Goal: Information Seeking & Learning: Learn about a topic

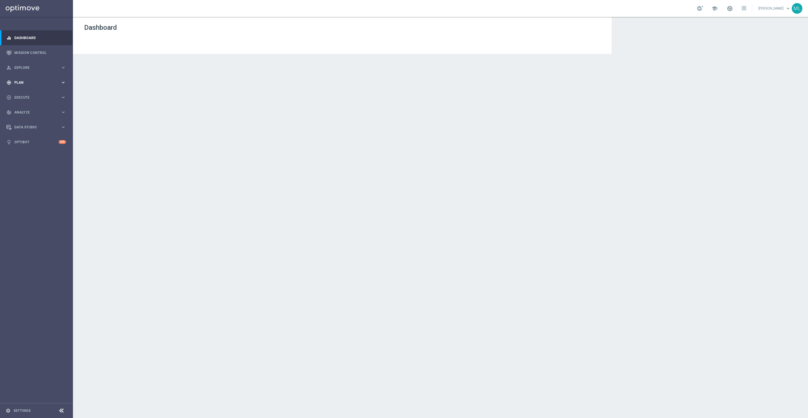
click at [63, 84] on icon "keyboard_arrow_right" at bounding box center [63, 82] width 5 height 5
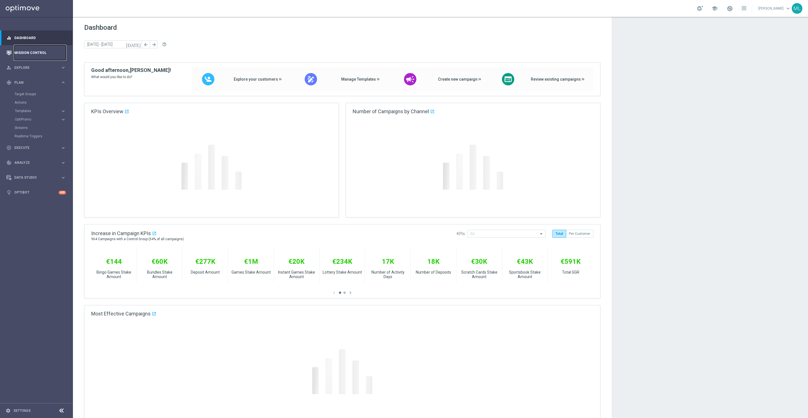
click at [29, 54] on link "Mission Control" at bounding box center [40, 52] width 52 height 15
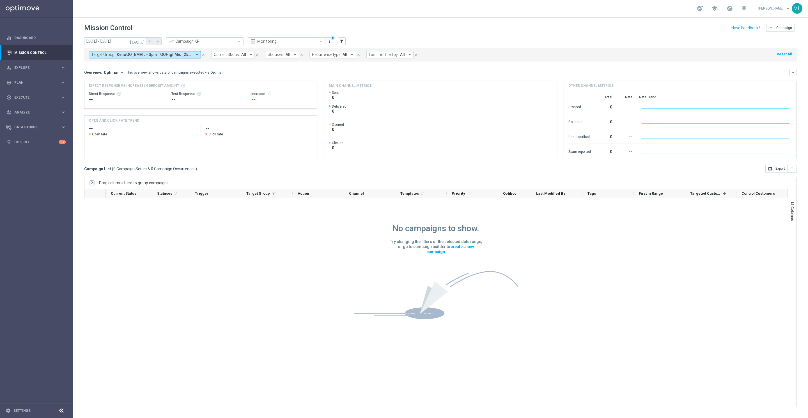
click at [142, 40] on icon "[DATE]" at bounding box center [137, 41] width 15 height 5
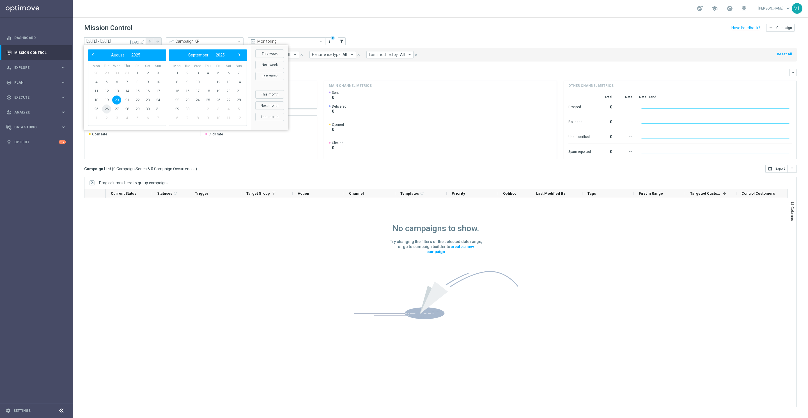
click at [108, 109] on span "26" at bounding box center [106, 108] width 9 height 9
type input "[DATE] - [DATE]"
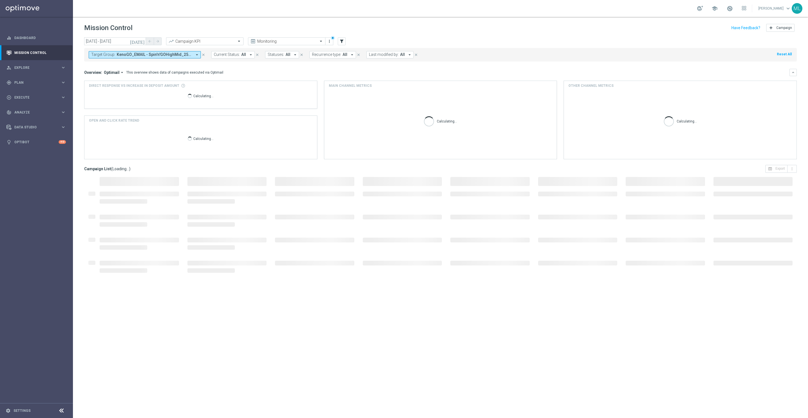
click at [175, 56] on span "KenoGO_EMAIL - Spin'n'GOHighMid_250826, KenoGO_EMAIL - Spin'n'GOLowVLow_250826,…" at bounding box center [154, 54] width 75 height 5
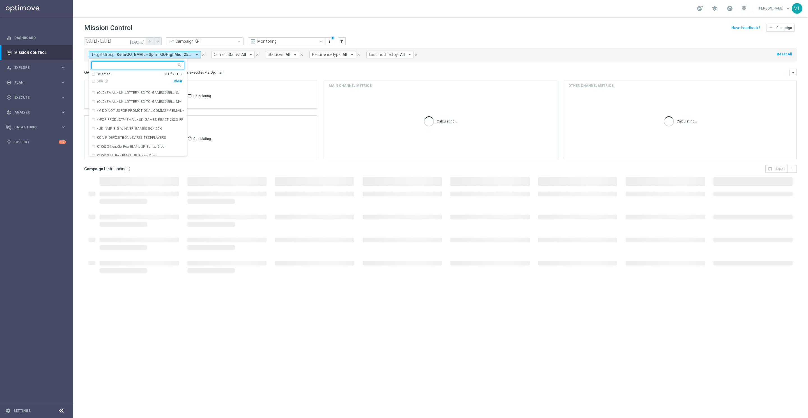
click at [0, 0] on div "Clear" at bounding box center [0, 0] width 0 height 0
click at [136, 65] on input "text" at bounding box center [136, 65] width 82 height 5
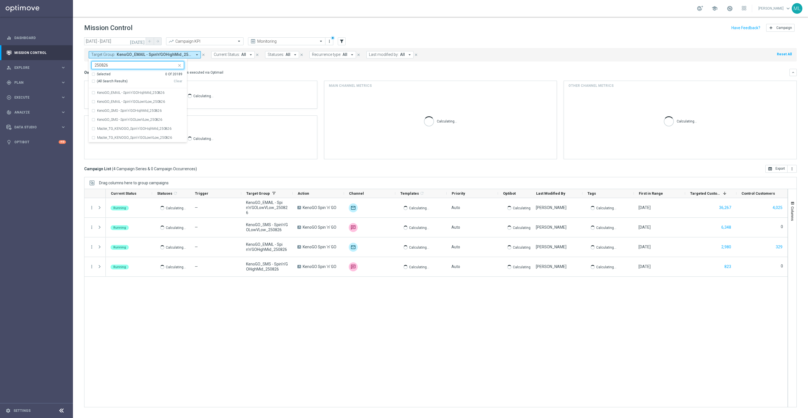
click at [94, 81] on div "(All Search Results)" at bounding box center [132, 81] width 82 height 5
type input "250826"
click at [260, 75] on div "Overview: Optimail arrow_drop_down This overview shows data of campaigns execut…" at bounding box center [440, 72] width 713 height 7
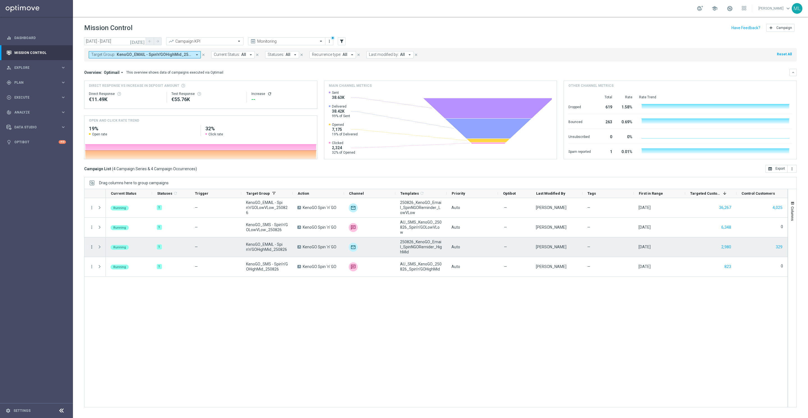
click at [92, 247] on icon "more_vert" at bounding box center [91, 246] width 5 height 5
click at [107, 267] on span "Channel Metrics" at bounding box center [116, 266] width 26 height 4
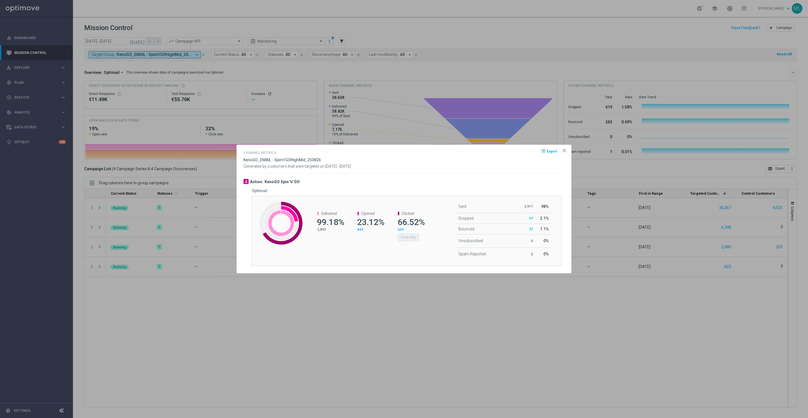
click at [408, 220] on span "66.52%" at bounding box center [411, 222] width 27 height 10
click at [406, 217] on span "66.52%" at bounding box center [411, 222] width 27 height 10
click at [410, 214] on span "Clicked" at bounding box center [408, 213] width 13 height 4
click at [407, 236] on button "Click Map" at bounding box center [408, 237] width 21 height 8
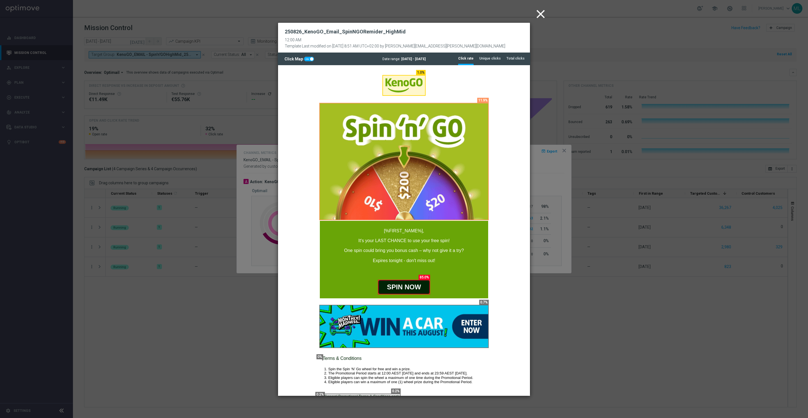
click at [542, 10] on icon "close" at bounding box center [541, 14] width 14 height 14
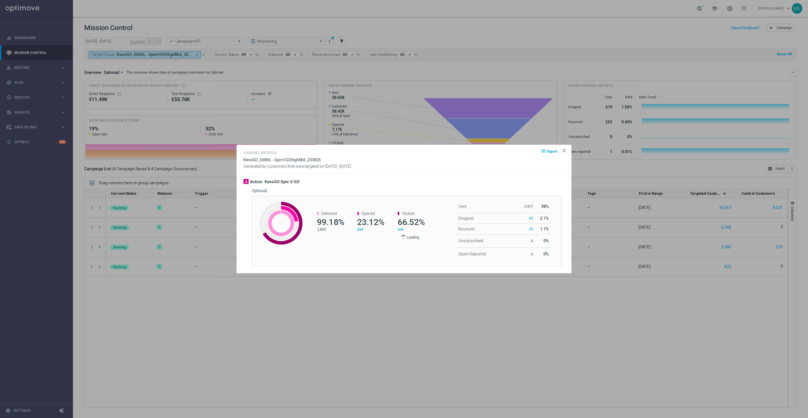
click at [565, 150] on icon "icon" at bounding box center [565, 151] width 6 height 6
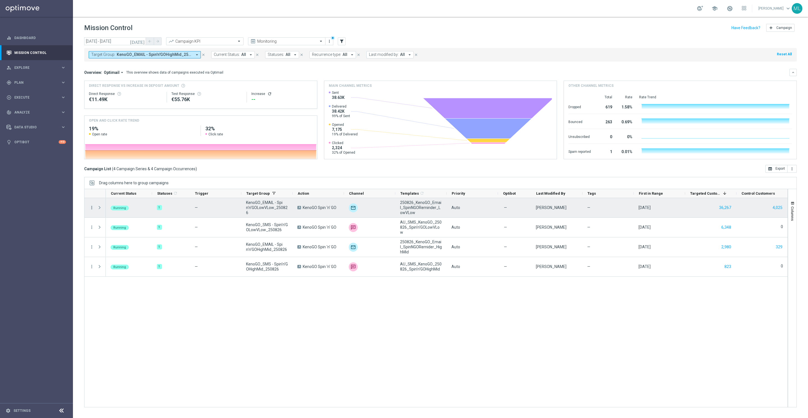
click at [93, 207] on icon "more_vert" at bounding box center [91, 207] width 5 height 5
click at [114, 228] on span "Channel Metrics" at bounding box center [116, 227] width 26 height 4
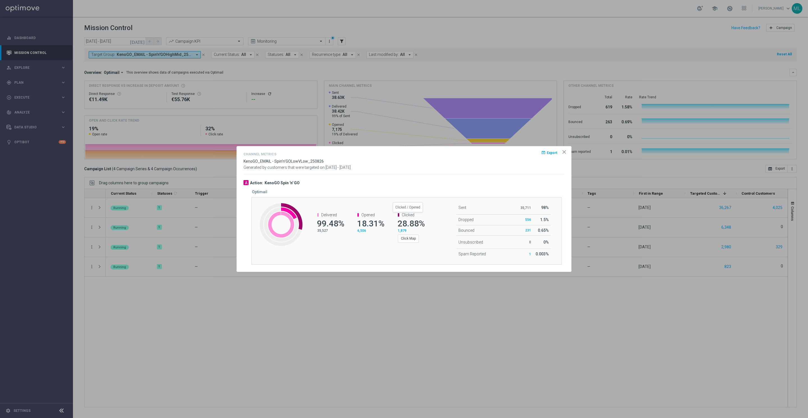
click at [409, 214] on span "Clicked" at bounding box center [408, 214] width 13 height 4
click at [410, 238] on button "Click Map" at bounding box center [408, 238] width 21 height 8
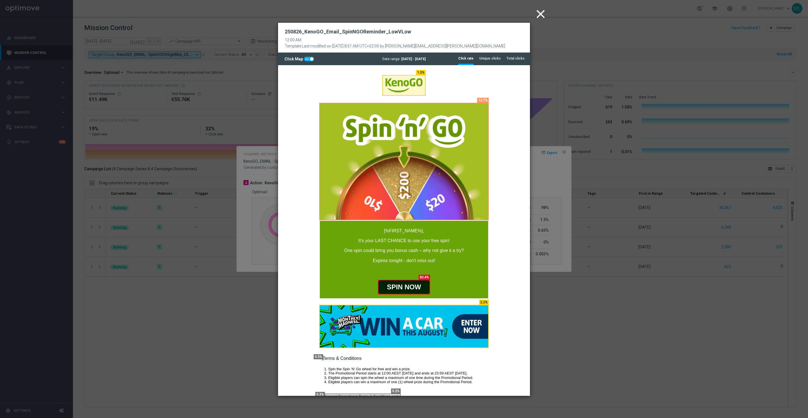
click at [537, 16] on icon "close" at bounding box center [541, 14] width 14 height 14
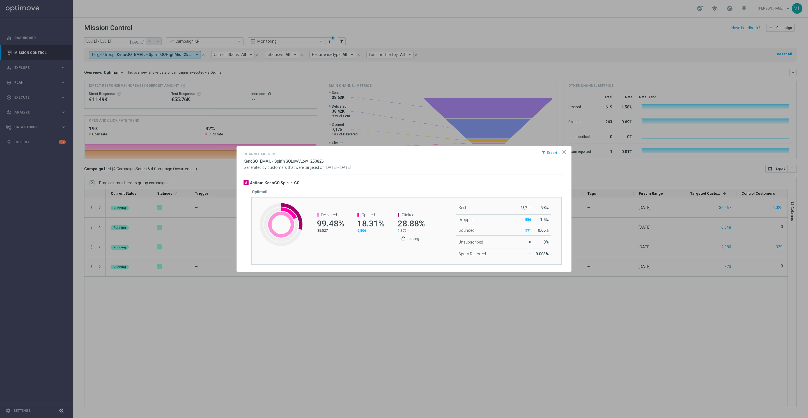
click at [564, 152] on icon "icon" at bounding box center [565, 152] width 6 height 6
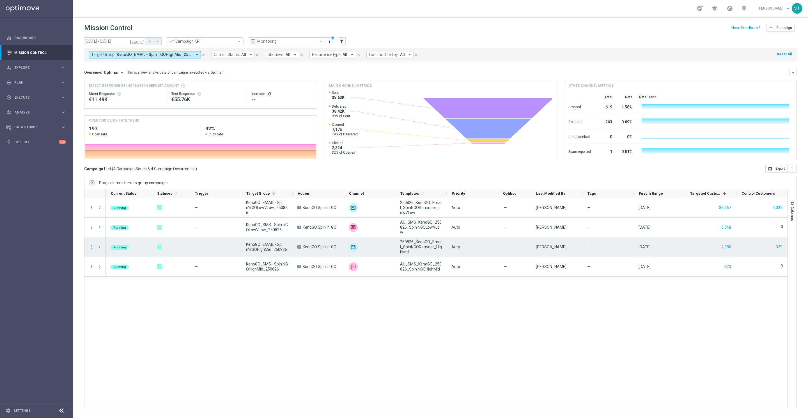
click at [90, 246] on icon "more_vert" at bounding box center [91, 246] width 5 height 5
click at [128, 281] on span "Go to Campaign Analysis" at bounding box center [123, 282] width 40 height 4
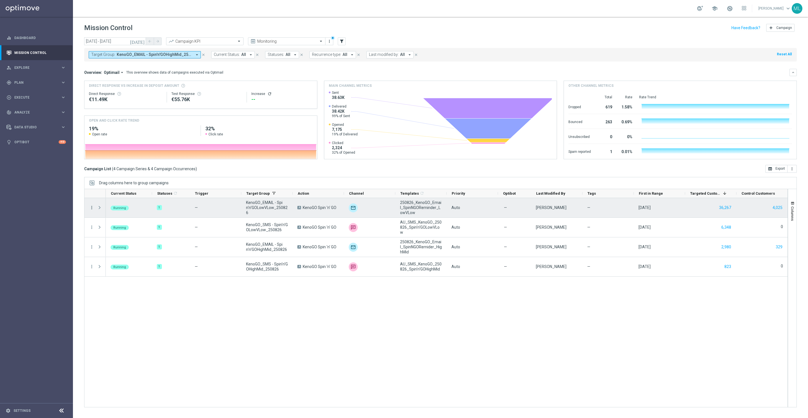
click at [91, 209] on icon "more_vert" at bounding box center [91, 207] width 5 height 5
click at [120, 241] on span "Go to Campaign Analysis" at bounding box center [123, 243] width 40 height 4
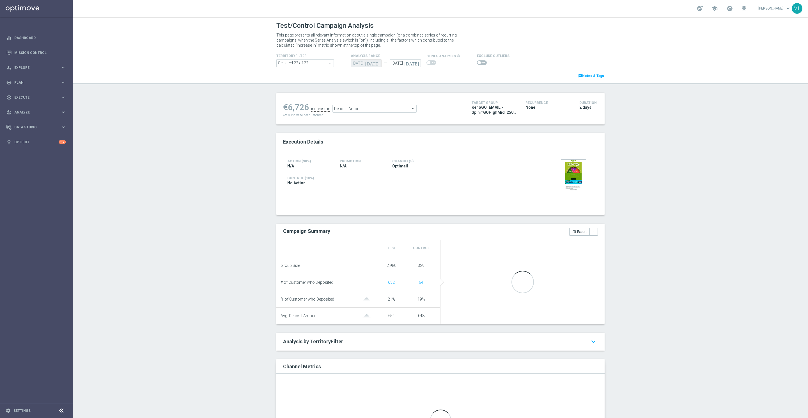
click at [411, 109] on span "Deposit Amount" at bounding box center [375, 108] width 84 height 7
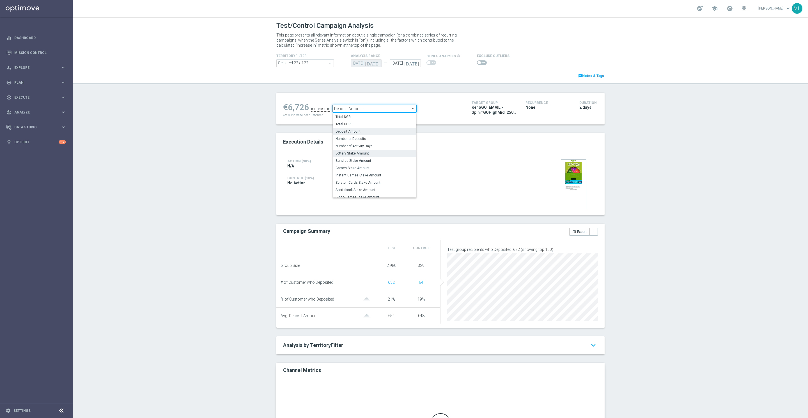
click at [374, 151] on span "Lottery Stake Amount" at bounding box center [375, 153] width 78 height 4
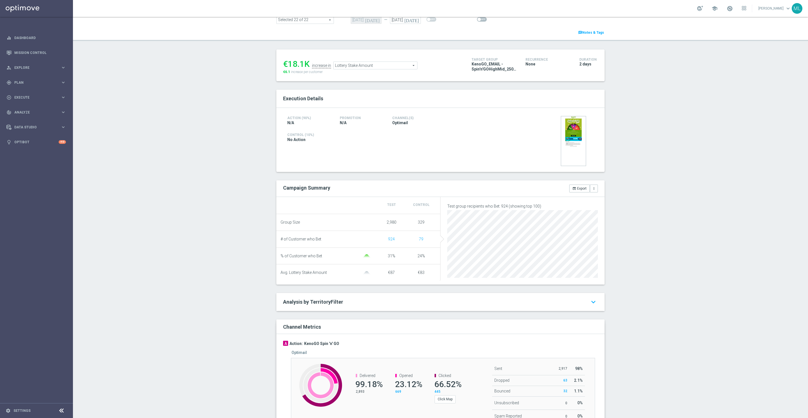
scroll to position [45, 0]
click at [403, 65] on span "Lottery Stake Amount" at bounding box center [376, 63] width 84 height 7
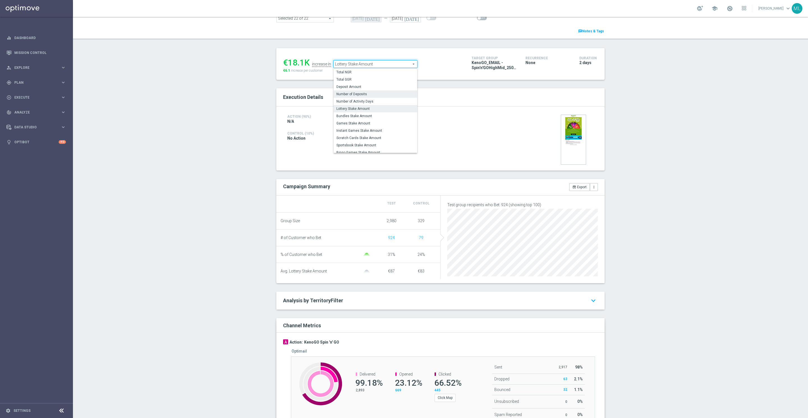
click at [376, 95] on span "Number of Deposits" at bounding box center [375, 94] width 78 height 4
type input "Number of Deposits"
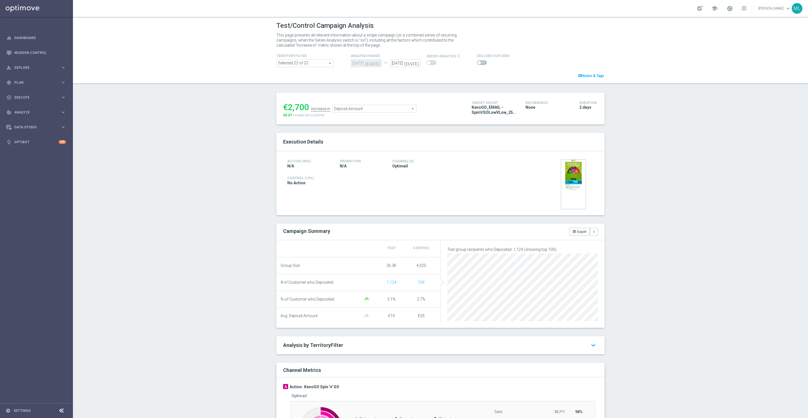
click at [398, 109] on span "Deposit Amount" at bounding box center [375, 108] width 84 height 7
click at [381, 155] on span "Lottery Stake Amount" at bounding box center [375, 153] width 78 height 4
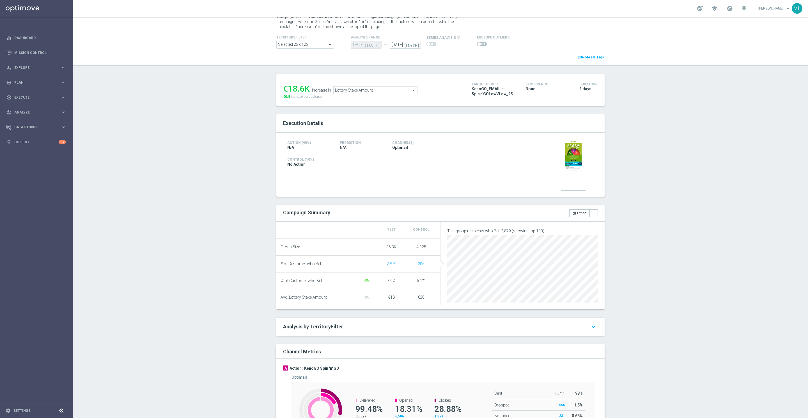
scroll to position [19, 0]
click at [400, 92] on span "Lottery Stake Amount" at bounding box center [376, 89] width 84 height 7
click at [375, 112] on span "Deposit Amount" at bounding box center [375, 113] width 78 height 4
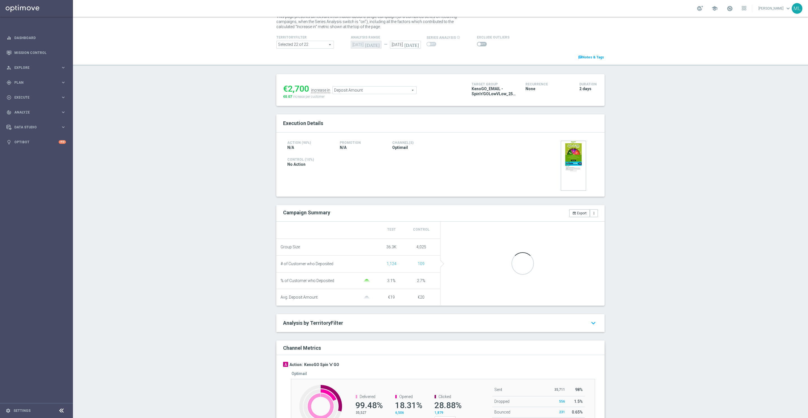
click at [377, 89] on span "Deposit Amount" at bounding box center [375, 89] width 84 height 7
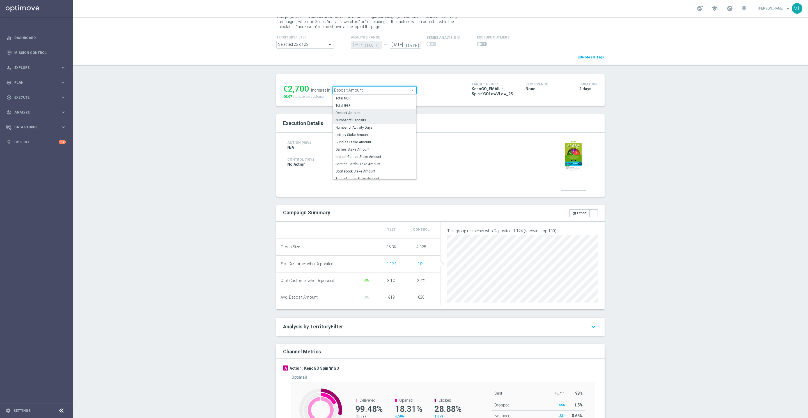
click at [372, 119] on span "Number of Deposits" at bounding box center [375, 120] width 78 height 4
type input "Number of Deposits"
